Goal: Information Seeking & Learning: Learn about a topic

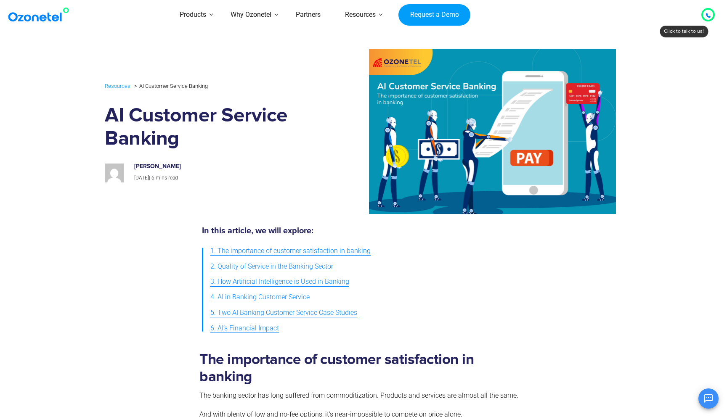
click at [570, 242] on div at bounding box center [571, 282] width 93 height 118
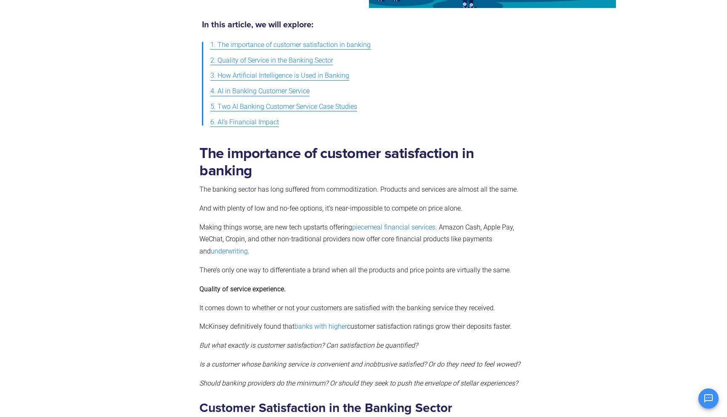
scroll to position [207, 0]
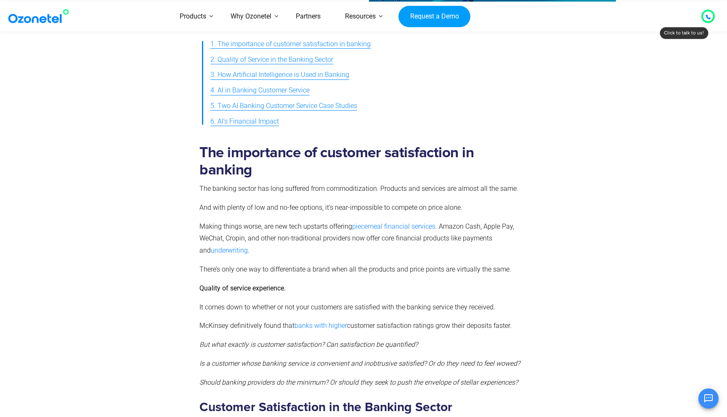
click at [271, 94] on span "4. AI in Banking Customer Service" at bounding box center [259, 91] width 99 height 12
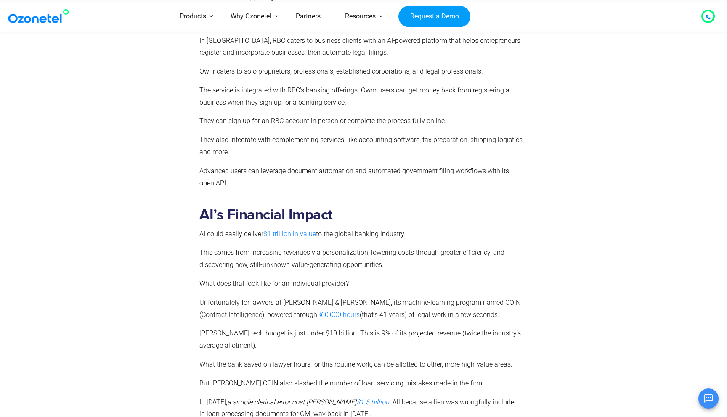
scroll to position [2202, 0]
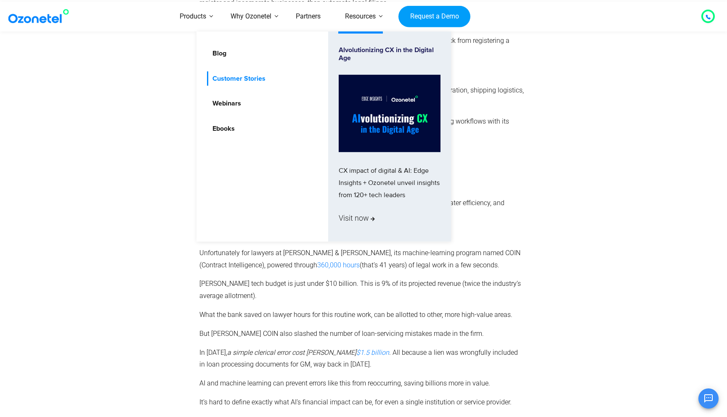
click at [227, 73] on link "Customer Stories" at bounding box center [237, 78] width 60 height 15
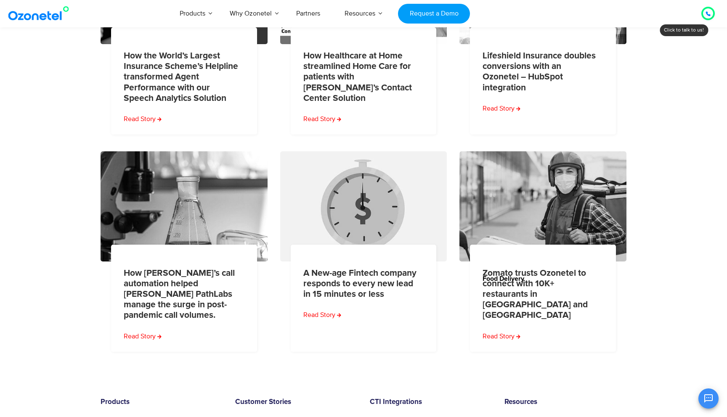
scroll to position [323, 0]
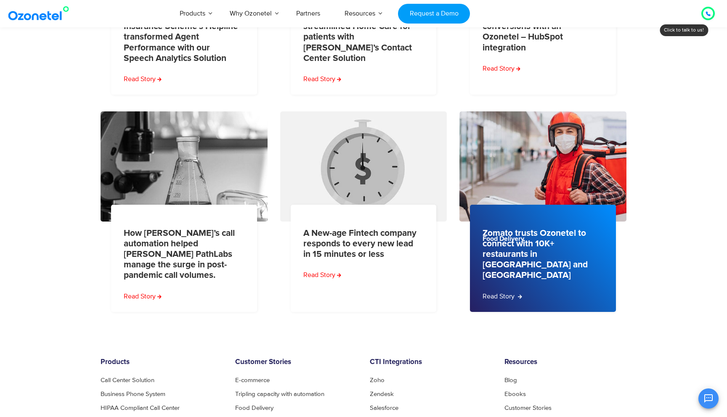
click at [507, 291] on link "Read Story" at bounding box center [502, 296] width 40 height 10
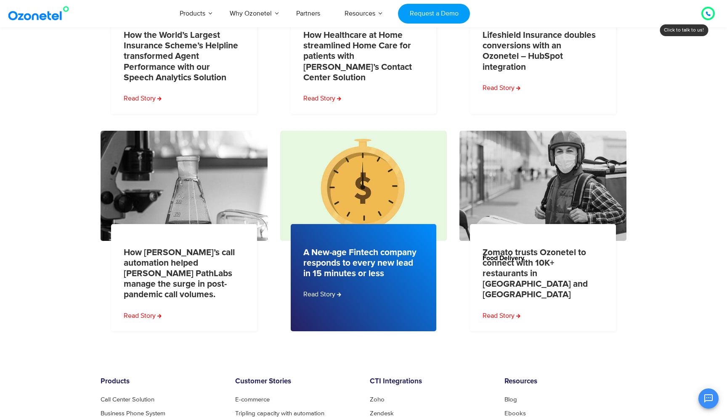
scroll to position [298, 0]
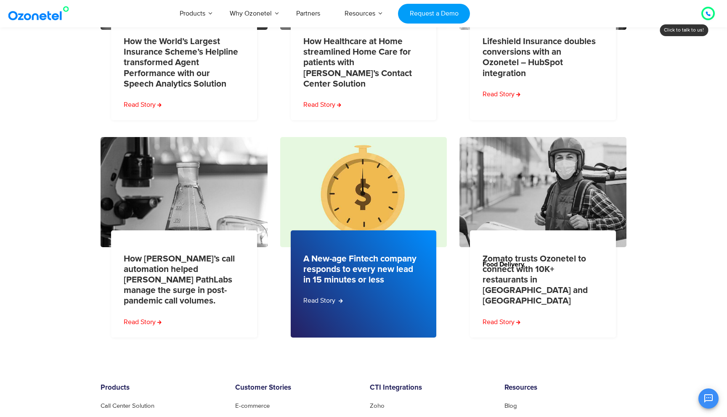
click at [333, 301] on link "Read Story" at bounding box center [323, 301] width 40 height 10
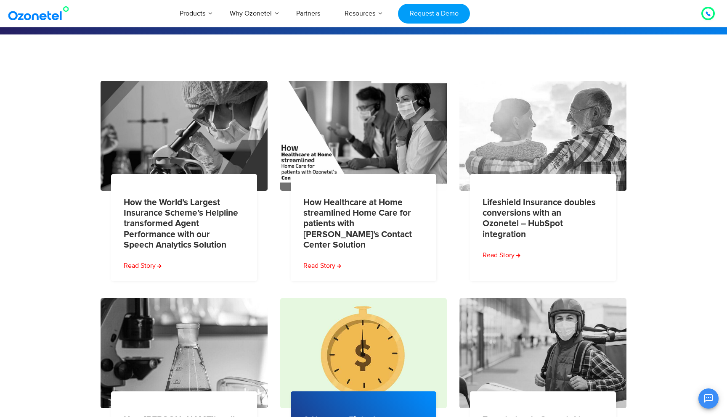
scroll to position [136, 0]
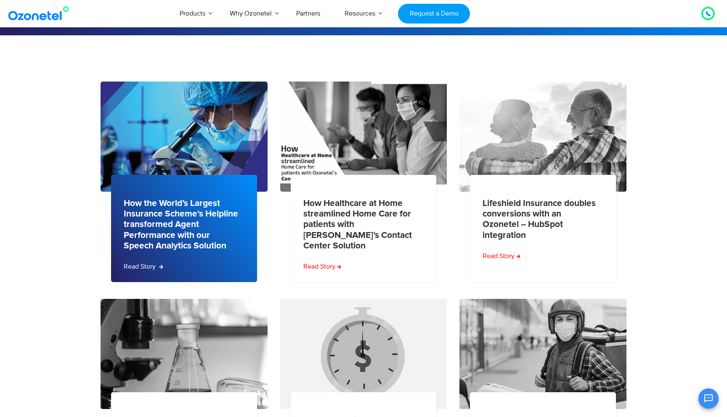
click at [146, 266] on link "Read Story" at bounding box center [144, 267] width 40 height 10
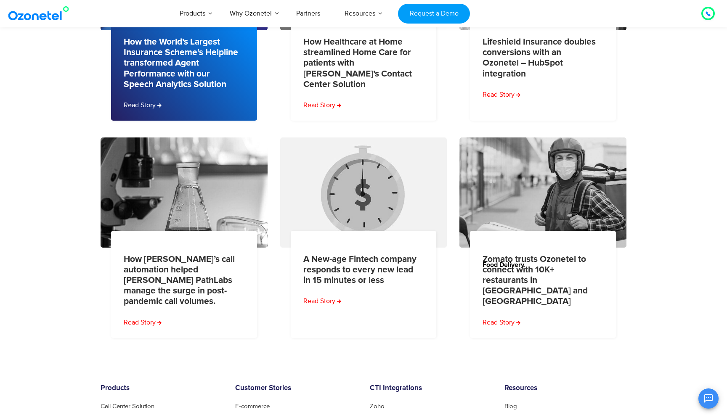
scroll to position [300, 0]
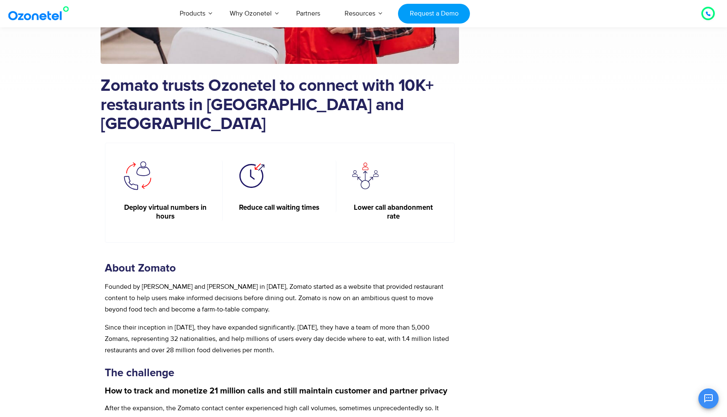
scroll to position [209, 0]
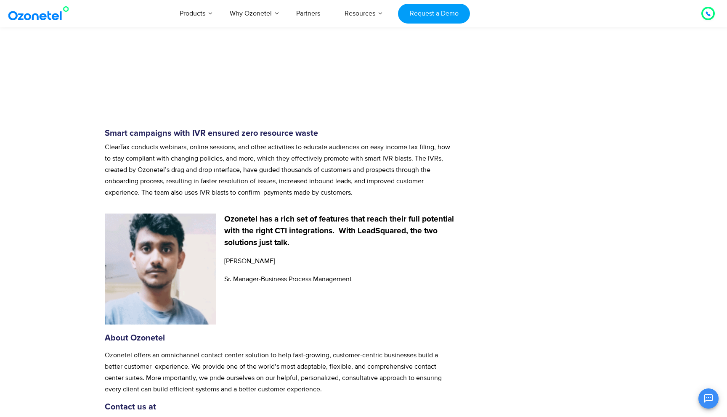
scroll to position [1489, 0]
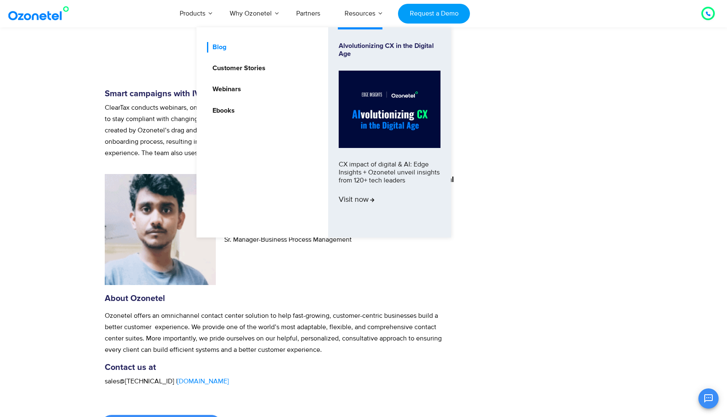
click at [222, 47] on link "Blog" at bounding box center [217, 47] width 21 height 11
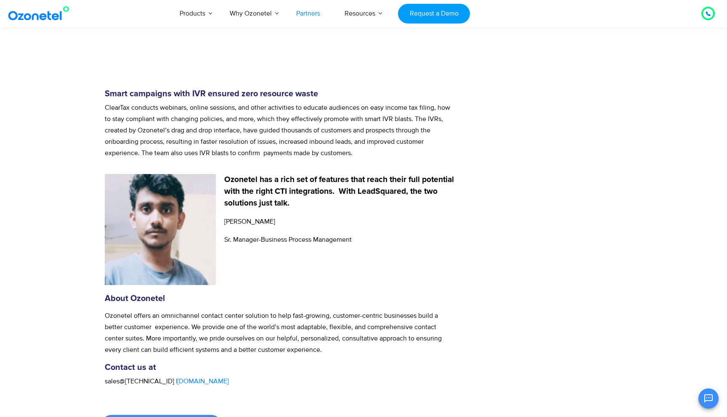
click at [302, 17] on link "Partners" at bounding box center [308, 14] width 48 height 28
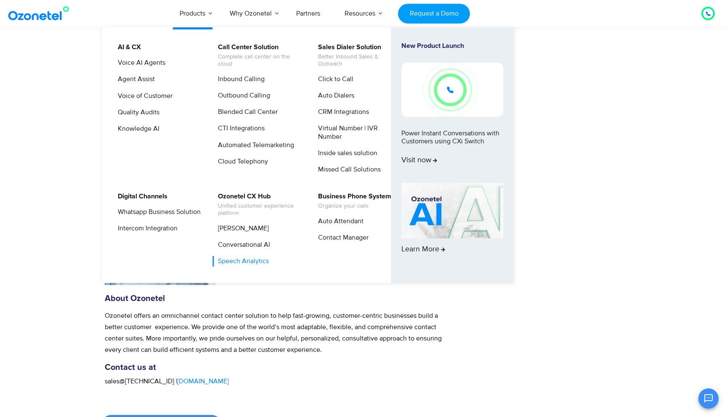
click at [240, 262] on link "Speech Analytics" at bounding box center [241, 261] width 58 height 11
click at [245, 164] on link "Cloud Telephony" at bounding box center [240, 161] width 57 height 11
click at [146, 65] on link "Voice AI Agents" at bounding box center [139, 63] width 54 height 11
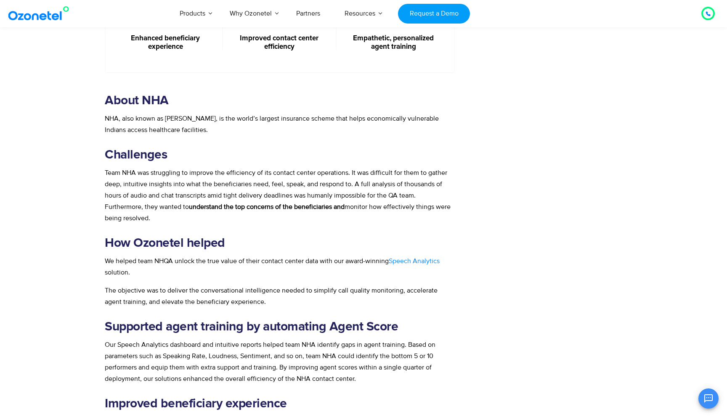
scroll to position [434, 0]
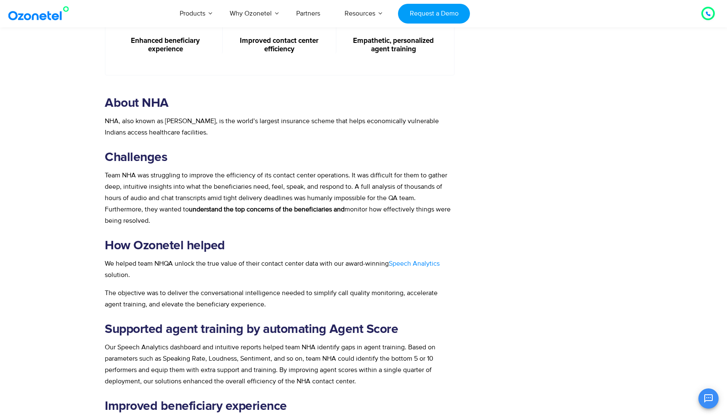
click at [479, 270] on div "How the World’s Largest Insurance Scheme’s Helpline transformed Agent Performan…" at bounding box center [297, 119] width 392 height 922
click at [329, 282] on div "About [GEOGRAPHIC_DATA], also known as [PERSON_NAME], is the world’s largest in…" at bounding box center [280, 312] width 350 height 435
drag, startPoint x: 250, startPoint y: 304, endPoint x: 99, endPoint y: 288, distance: 151.8
click at [99, 288] on div "How the World’s Largest Insurance Scheme’s Helpline transformed Agent Performan…" at bounding box center [363, 119] width 538 height 922
click at [109, 286] on div "About [GEOGRAPHIC_DATA], also known as [PERSON_NAME], is the world’s largest in…" at bounding box center [280, 312] width 350 height 435
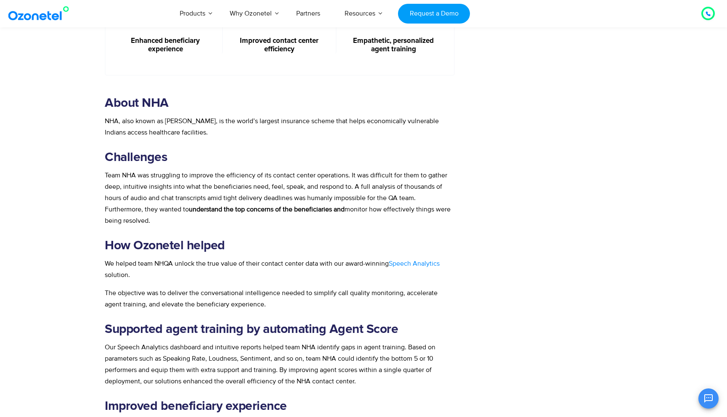
click at [248, 305] on p "The objective was to deliver the conversational intelligence needed to simplify…" at bounding box center [280, 299] width 350 height 23
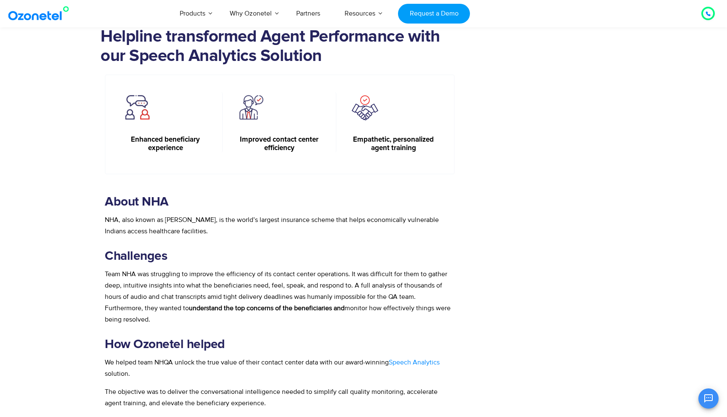
scroll to position [336, 0]
click at [513, 303] on div "Challenges Monitoring every single call for quality Quickly identifying agent t…" at bounding box center [560, 217] width 134 height 922
click at [317, 297] on span "Team NHA was struggling to improve the efficiency of its contact center operati…" at bounding box center [276, 290] width 342 height 42
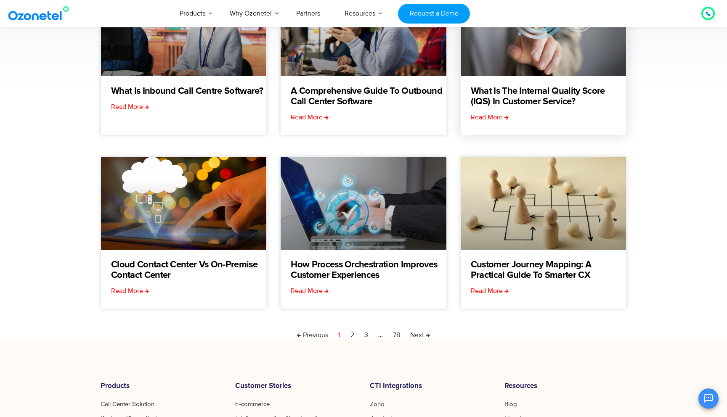
scroll to position [177, 0]
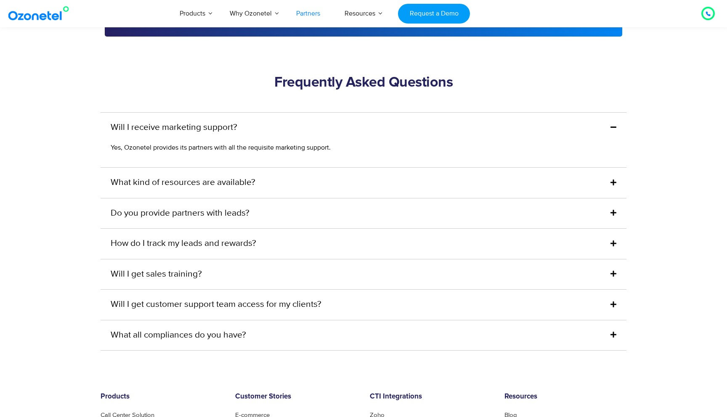
scroll to position [2004, 0]
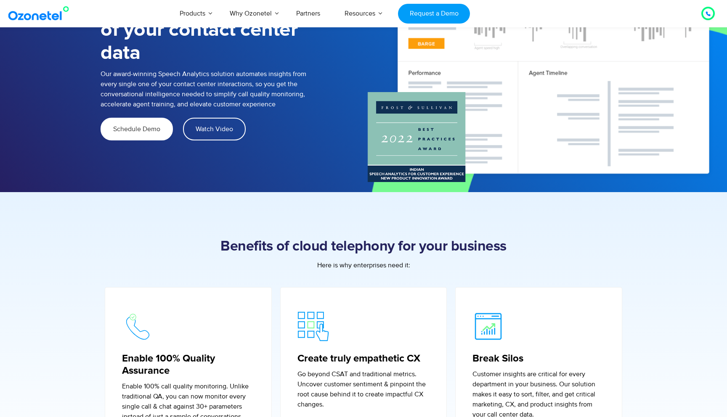
scroll to position [132, 0]
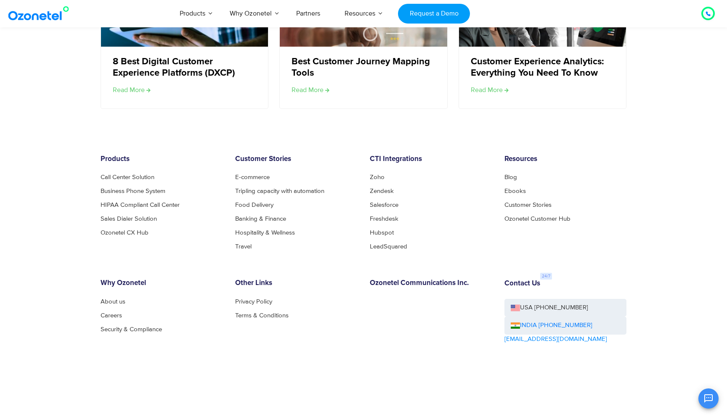
scroll to position [1682, 0]
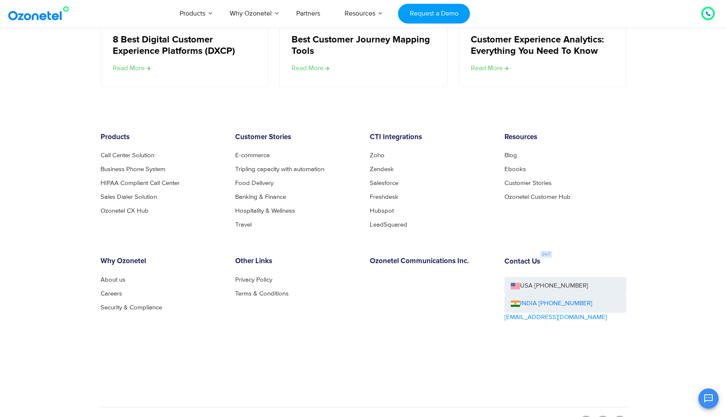
click at [88, 219] on footer "Products Call Center Solution Business Phone System HIPAA Compliant Call Center…" at bounding box center [363, 264] width 727 height 347
click at [130, 210] on link "Ozonetel CX Hub" at bounding box center [127, 211] width 53 height 6
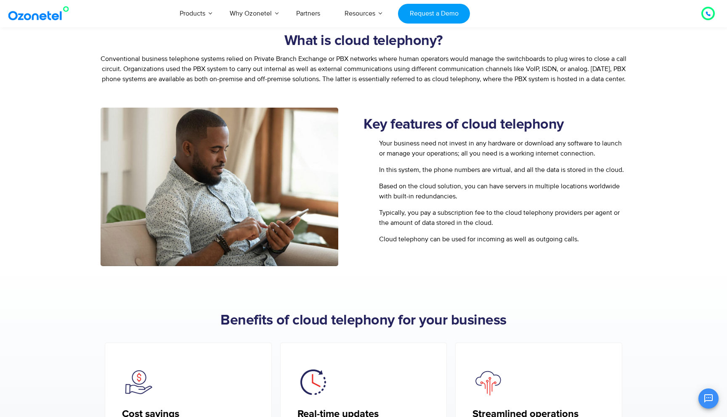
scroll to position [336, 0]
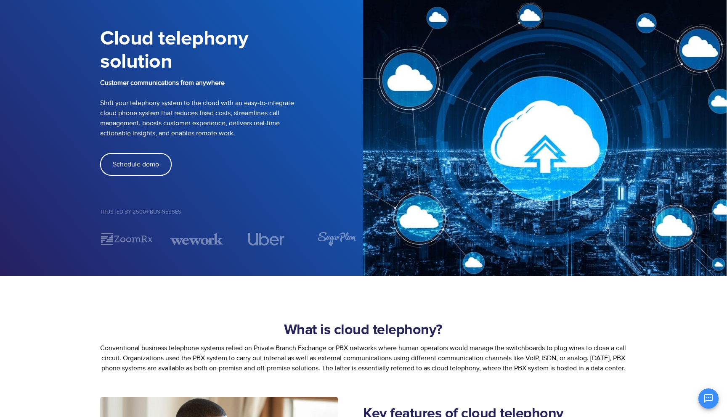
scroll to position [48, 0]
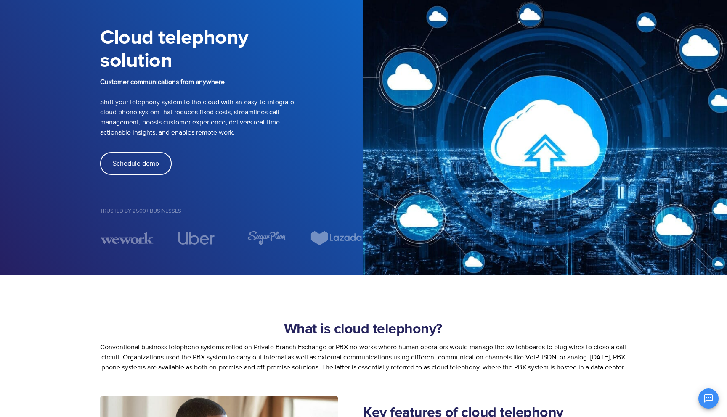
click at [153, 324] on h2 "What is cloud telephony?" at bounding box center [363, 329] width 526 height 17
click at [72, 331] on section "What is cloud telephony? Conventional business telephone systems relied on Priv…" at bounding box center [363, 335] width 727 height 121
click at [145, 305] on section "What is cloud telephony? Conventional business telephone systems relied on Priv…" at bounding box center [363, 335] width 727 height 121
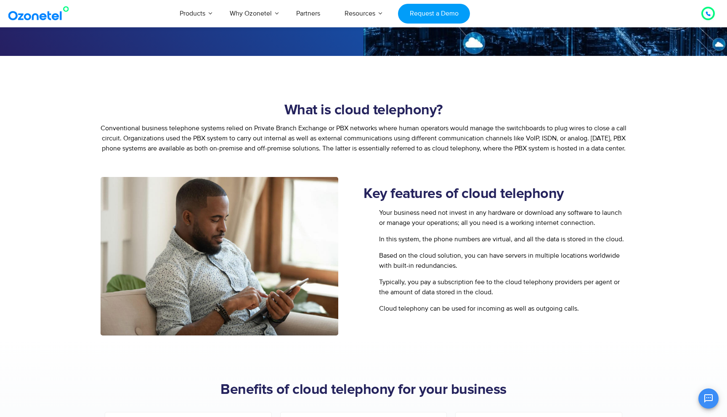
scroll to position [272, 0]
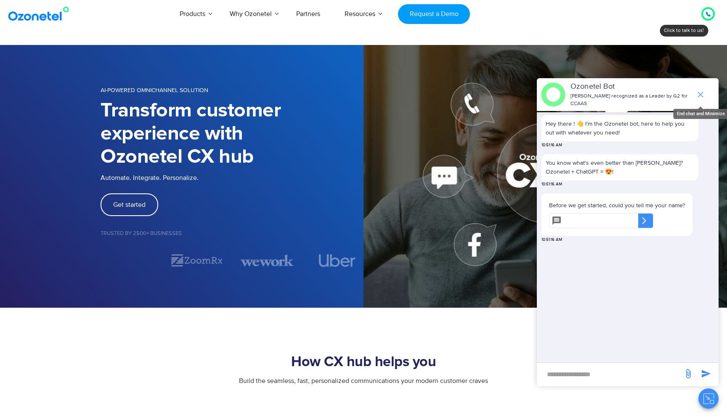
click at [701, 92] on icon "end chat or minimize" at bounding box center [700, 95] width 10 height 10
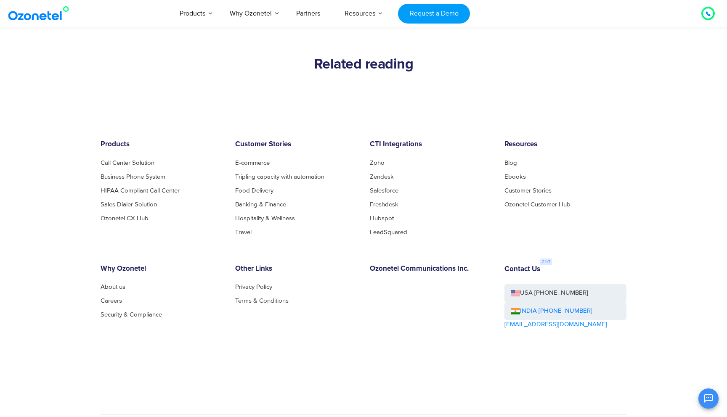
scroll to position [2630, 0]
click at [262, 187] on ul "E-commerce Tripling capacity with automation Food Delivery Banking & Finance Ho…" at bounding box center [296, 196] width 122 height 76
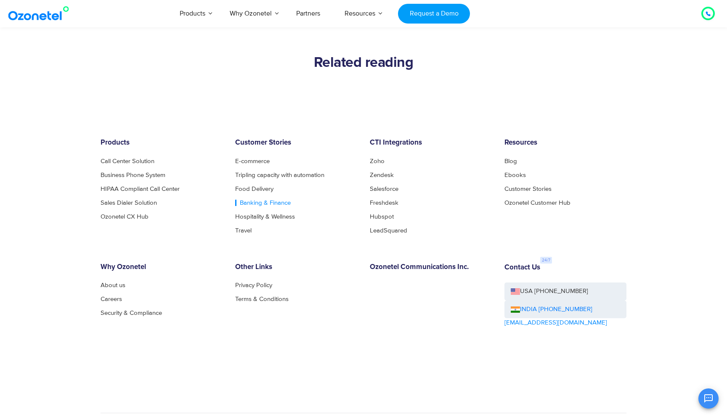
click at [262, 200] on link "Banking & Finance" at bounding box center [263, 203] width 56 height 6
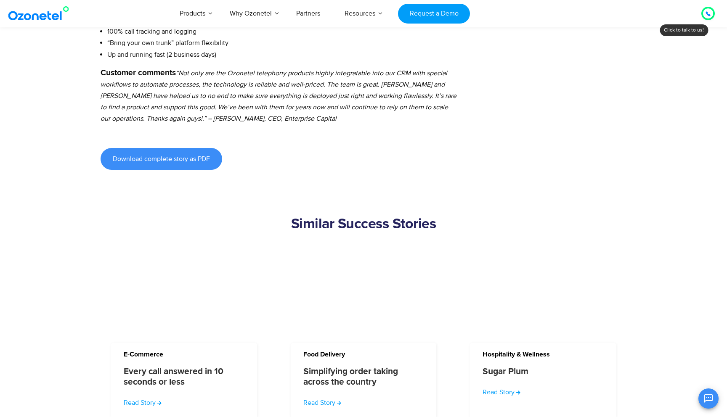
scroll to position [735, 0]
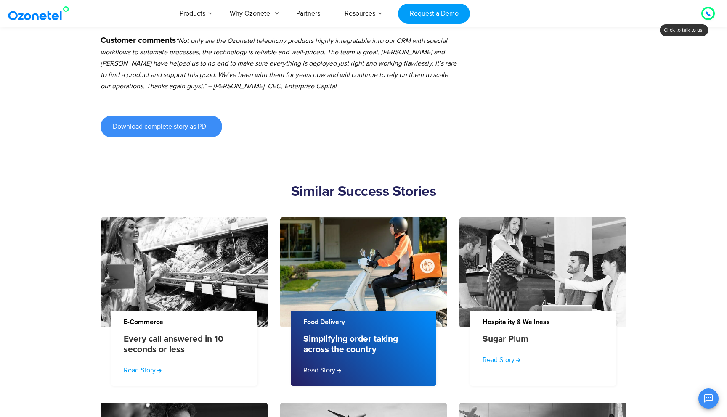
click at [330, 339] on link "Simplifying order taking across the country" at bounding box center [361, 344] width 116 height 21
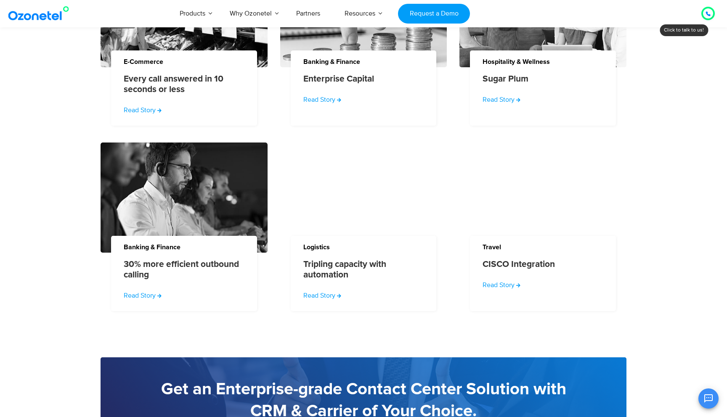
scroll to position [981, 0]
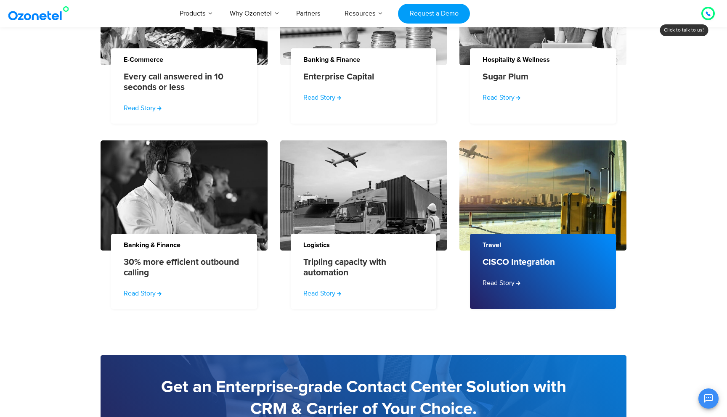
click at [514, 264] on link "CISCO Integration" at bounding box center [518, 262] width 72 height 11
